Goal: Communication & Community: Answer question/provide support

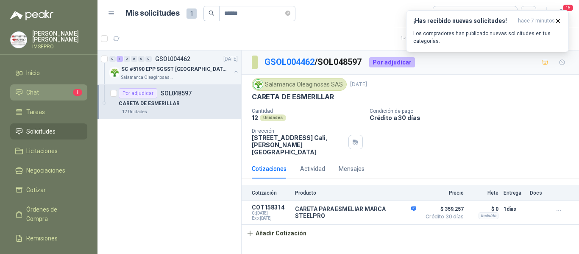
click at [64, 92] on li "Chat 1" at bounding box center [48, 92] width 67 height 9
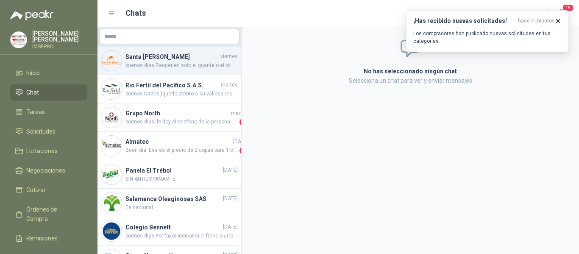
click at [206, 63] on span "buenos dias Requerien solo el guante o el kit completo , con pruebas de testeo …" at bounding box center [181, 65] width 112 height 8
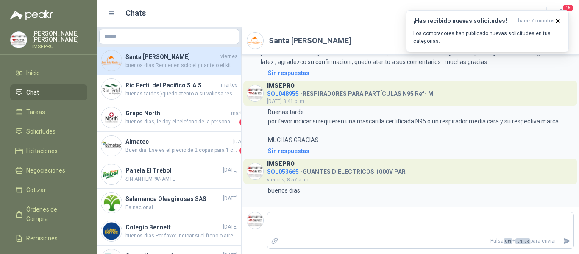
scroll to position [116, 0]
click at [569, 7] on span "15" at bounding box center [568, 8] width 12 height 8
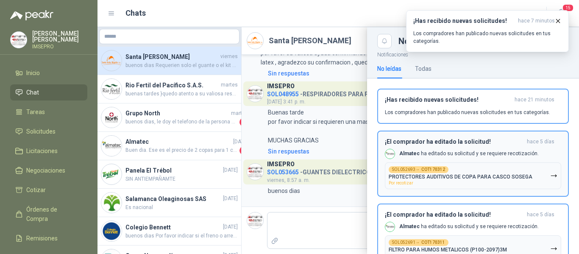
click at [467, 175] on p "PROTECTORES AUDITIVOS DE COPA PARA CASCO SOSEGA" at bounding box center [461, 177] width 144 height 6
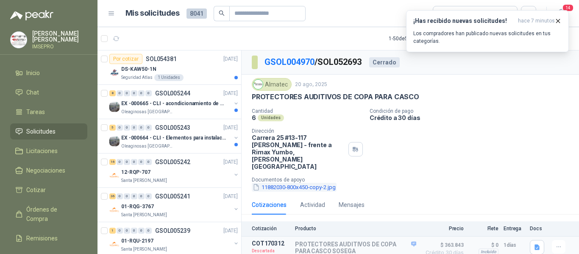
click at [314, 183] on button "11882030-800x450-copy-2.jpg" at bounding box center [294, 187] width 85 height 9
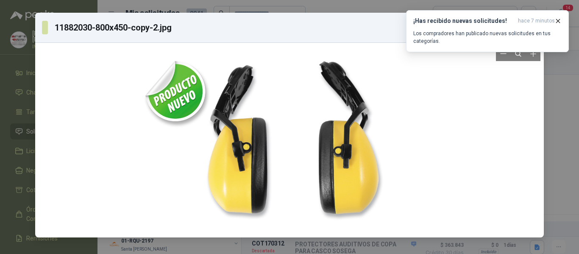
click at [504, 156] on div at bounding box center [290, 140] width 502 height 188
click at [557, 20] on icon "button" at bounding box center [557, 20] width 7 height 7
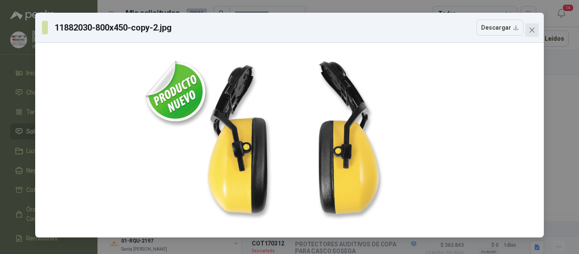
click at [529, 31] on icon "close" at bounding box center [532, 30] width 7 height 7
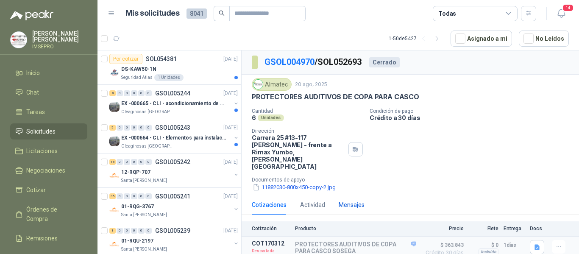
click at [346, 200] on div "Mensajes" at bounding box center [352, 204] width 26 height 9
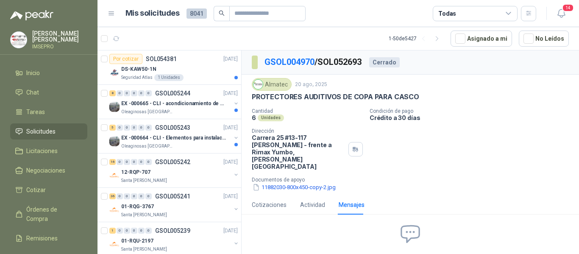
scroll to position [1, 0]
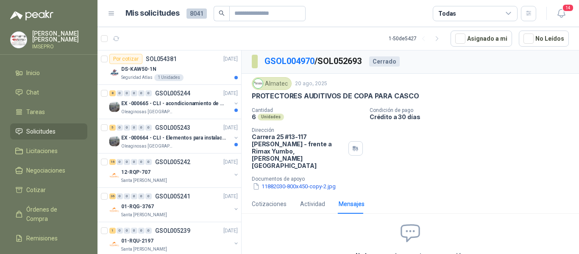
click at [404, 225] on icon at bounding box center [410, 233] width 18 height 17
click at [406, 222] on icon at bounding box center [410, 233] width 22 height 22
click at [353, 199] on div "Mensajes" at bounding box center [352, 203] width 26 height 9
click at [561, 13] on icon "button" at bounding box center [561, 13] width 11 height 11
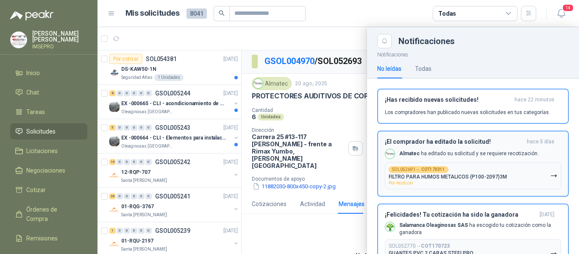
click at [519, 172] on button "SOL052691 → COT170311 FILTRO PARA HUMOS METALICOS (P100-2097)3M Por recotizar" at bounding box center [473, 175] width 176 height 27
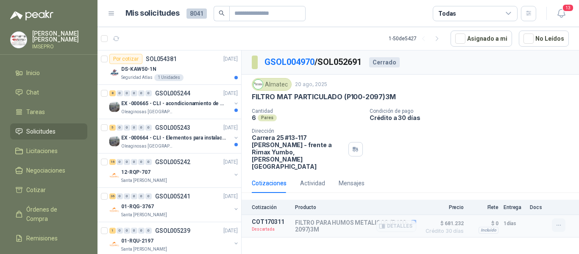
click at [560, 222] on icon "button" at bounding box center [558, 225] width 7 height 7
click at [564, 218] on button "button" at bounding box center [559, 225] width 14 height 14
click at [558, 222] on icon "button" at bounding box center [558, 225] width 7 height 7
click at [535, 153] on div "Cantidad 6 Pares Condición de pago Crédito a 30 días Dirección Carrera 25 #13-1…" at bounding box center [410, 139] width 317 height 62
click at [357, 178] on div "Mensajes" at bounding box center [352, 182] width 26 height 9
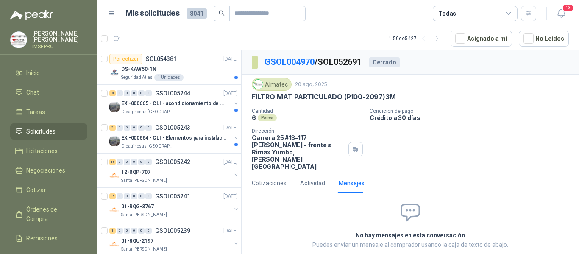
click at [407, 204] on icon at bounding box center [410, 212] width 18 height 17
click at [475, 173] on div "Cotizaciones Actividad Mensajes" at bounding box center [410, 182] width 317 height 19
click at [563, 13] on icon "button" at bounding box center [561, 13] width 11 height 11
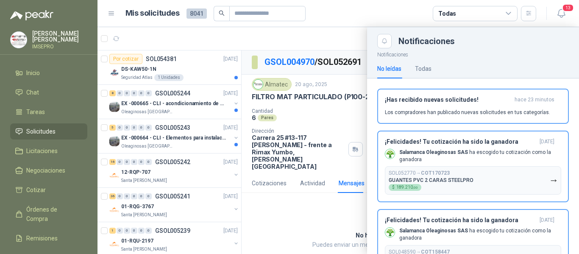
click at [414, 11] on article "Mis solicitudes 8041 Todas" at bounding box center [330, 13] width 411 height 15
click at [318, 196] on div at bounding box center [338, 140] width 482 height 227
